Goal: Use online tool/utility: Utilize a website feature to perform a specific function

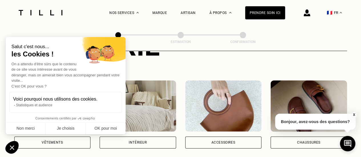
scroll to position [91, 0]
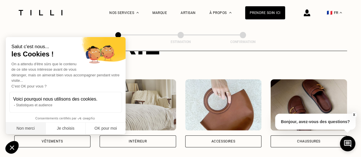
click at [34, 128] on button "Non merci" at bounding box center [26, 129] width 40 height 12
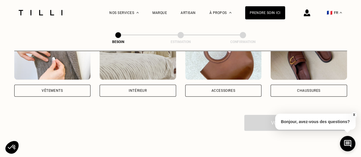
scroll to position [146, 0]
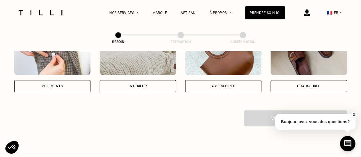
click at [49, 72] on div "Vêtements" at bounding box center [52, 58] width 76 height 68
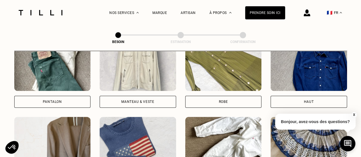
scroll to position [285, 0]
click at [322, 96] on div "Haut" at bounding box center [308, 102] width 76 height 12
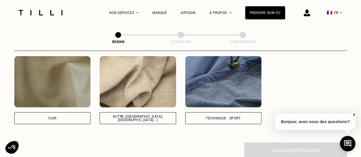
scroll to position [693, 0]
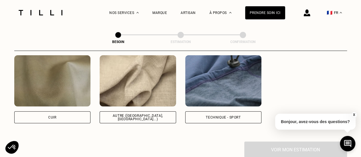
click at [151, 112] on div "Autre ([GEOGRAPHIC_DATA], [GEOGRAPHIC_DATA]...)" at bounding box center [138, 118] width 76 height 12
select select "FR"
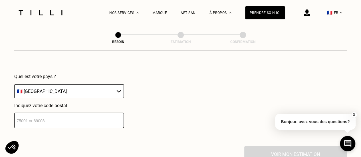
scroll to position [830, 0]
click at [96, 114] on input "number" at bounding box center [69, 120] width 110 height 15
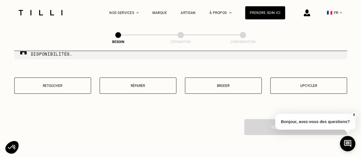
scroll to position [1003, 0]
type input "75017"
click at [62, 77] on button "Retoucher" at bounding box center [52, 85] width 77 height 16
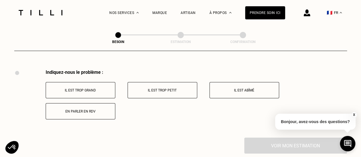
scroll to position [1054, 0]
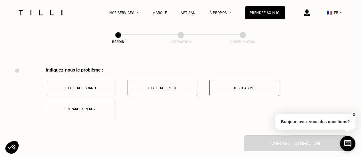
click at [83, 86] on p "Il est trop grand" at bounding box center [80, 88] width 63 height 4
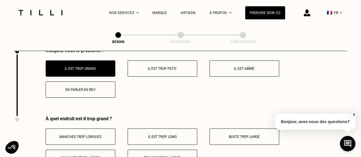
scroll to position [1122, 0]
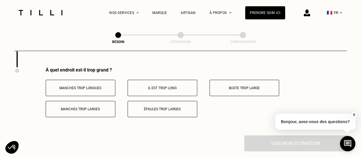
click at [175, 86] on p "Il est trop long" at bounding box center [162, 88] width 63 height 4
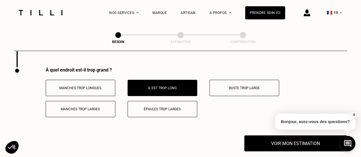
click at [287, 140] on button "Voir mon estimation" at bounding box center [295, 143] width 103 height 16
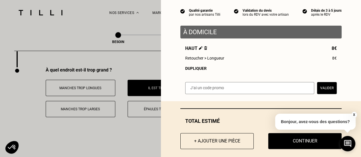
scroll to position [51, 0]
